Goal: Entertainment & Leisure: Consume media (video, audio)

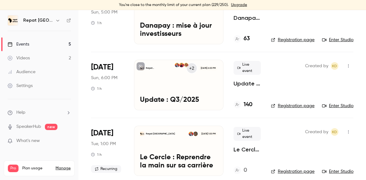
scroll to position [101, 0]
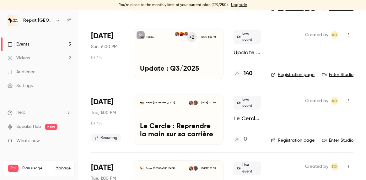
click at [155, 113] on div "Repat [GEOGRAPHIC_DATA] [DATE] 1:00 PM Le Cercle : Reprendre la main sur [PERSO…" at bounding box center [179, 120] width 90 height 50
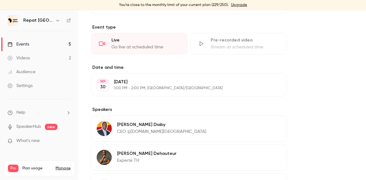
scroll to position [320, 0]
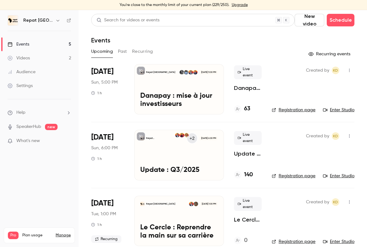
click at [124, 50] on button "Past" at bounding box center [122, 51] width 9 height 10
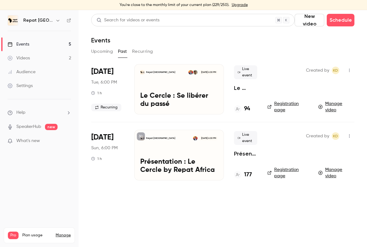
click at [148, 51] on button "Recurring" at bounding box center [142, 51] width 21 height 10
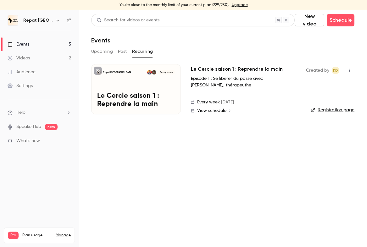
click at [221, 93] on div "Le Cercle saison 1 : Reprendre la main Episode 1 : Se libérer du passé avec [PE…" at bounding box center [243, 89] width 105 height 50
click at [125, 51] on button "Past" at bounding box center [122, 51] width 9 height 10
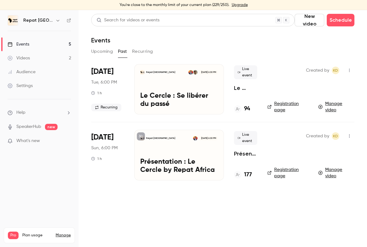
click at [189, 99] on p "Le Cercle : Se libérer du passé" at bounding box center [179, 100] width 78 height 16
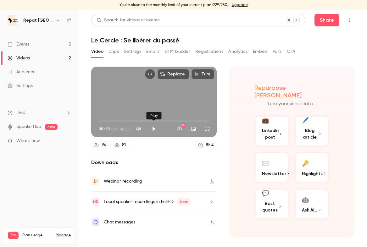
click at [153, 129] on button "Play" at bounding box center [153, 129] width 13 height 13
click at [189, 121] on span "01:27:35" at bounding box center [154, 121] width 110 height 10
click at [201, 121] on span "01:39:09" at bounding box center [154, 121] width 110 height 10
click at [188, 122] on span "01:26:41" at bounding box center [154, 121] width 110 height 10
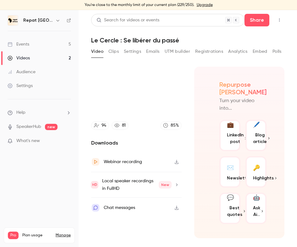
click at [295, 90] on main "Search for videos or events Share Le Cercle : Se libérer du passé Video Clips S…" at bounding box center [188, 128] width 218 height 237
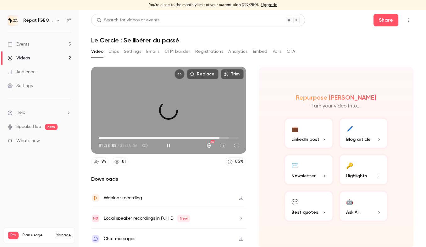
click at [219, 137] on span "01:32:05" at bounding box center [169, 138] width 140 height 10
click at [209, 138] on span "01:24:25" at bounding box center [169, 138] width 140 height 10
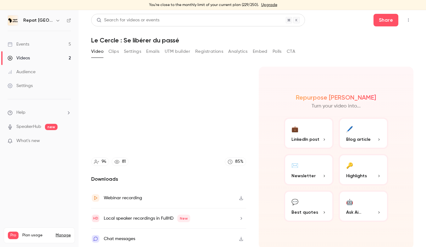
scroll to position [2, 0]
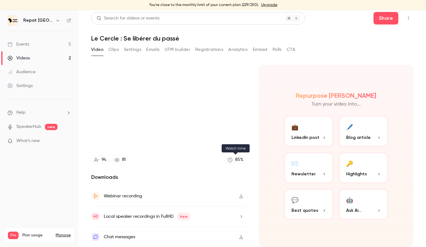
type input "******"
click at [232, 160] on icon at bounding box center [229, 159] width 5 height 5
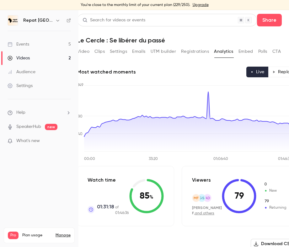
scroll to position [0, 16]
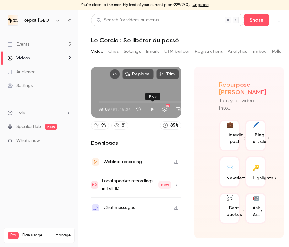
click at [150, 110] on button "Play" at bounding box center [152, 109] width 13 height 13
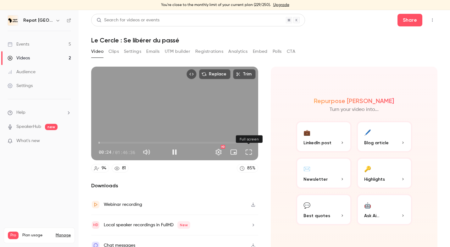
click at [246, 151] on button "Full screen" at bounding box center [248, 152] width 13 height 13
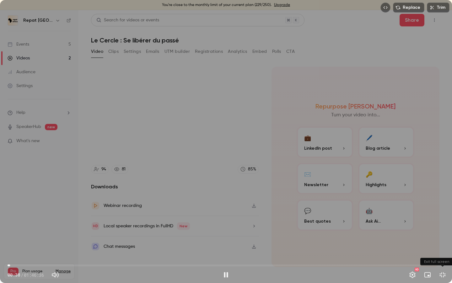
click at [366, 180] on button "Exit full screen" at bounding box center [443, 274] width 13 height 13
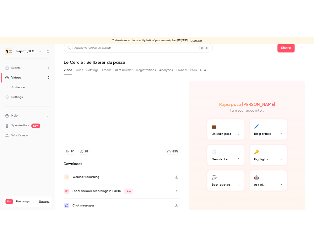
scroll to position [8, 0]
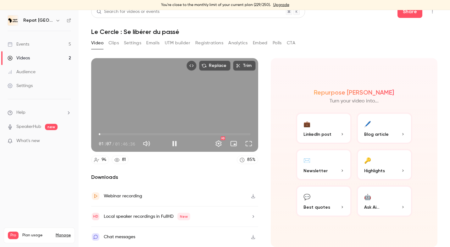
type input "****"
type input "**"
click at [165, 142] on span at bounding box center [162, 143] width 16 height 9
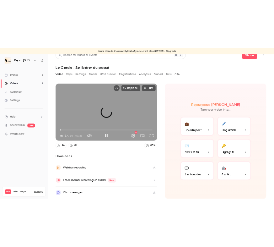
scroll to position [0, 0]
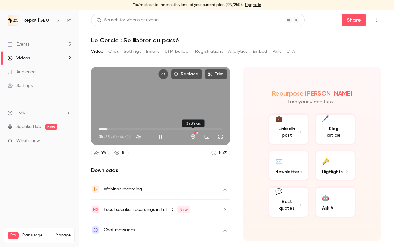
click at [192, 137] on button "Settings" at bounding box center [193, 136] width 13 height 13
click at [222, 136] on button "Full screen" at bounding box center [220, 136] width 13 height 13
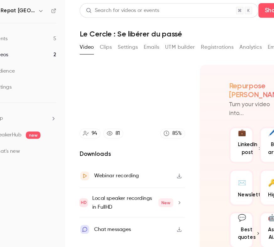
click at [183, 90] on section "Replace Trim 11:15 11:15 / 01:46:36 94 81 85 % Downloads Webinar recording Loca…" at bounding box center [187, 154] width 193 height 175
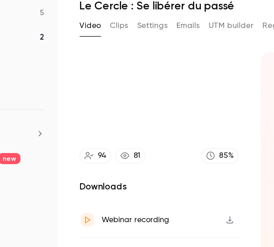
click at [185, 92] on section "Replace Trim 11:22 11:22 / 01:46:36 94 81 85 % Downloads Webinar recording Loca…" at bounding box center [187, 154] width 193 height 175
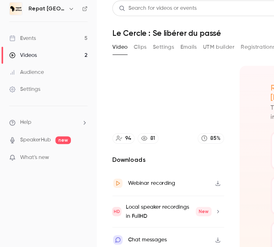
scroll to position [0, 11]
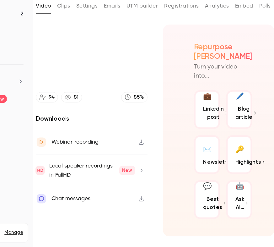
type input "*****"
click at [155, 124] on icon at bounding box center [155, 125] width 5 height 5
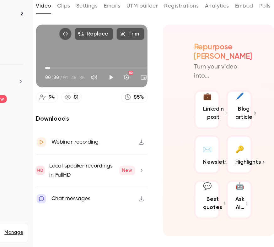
click at [91, 101] on span "04:31" at bounding box center [137, 102] width 96 height 10
click at [93, 101] on span "06:15" at bounding box center [94, 102] width 2 height 2
click at [95, 101] on span "07:59" at bounding box center [96, 102] width 2 height 2
click at [140, 108] on button "Play" at bounding box center [142, 109] width 13 height 13
click at [100, 101] on span "13:53" at bounding box center [137, 102] width 96 height 10
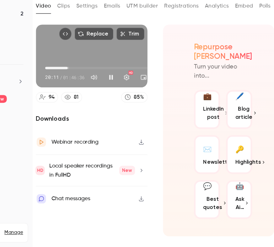
type input "******"
click at [130, 109] on button "Mute" at bounding box center [128, 109] width 13 height 13
type input "*"
type input "******"
click at [130, 107] on button "Unmute" at bounding box center [128, 109] width 13 height 13
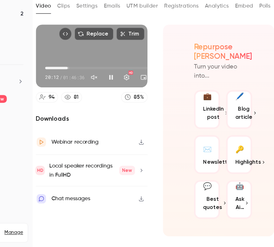
type input "***"
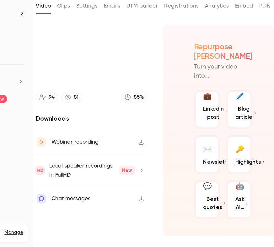
type input "******"
